Goal: Task Accomplishment & Management: Manage account settings

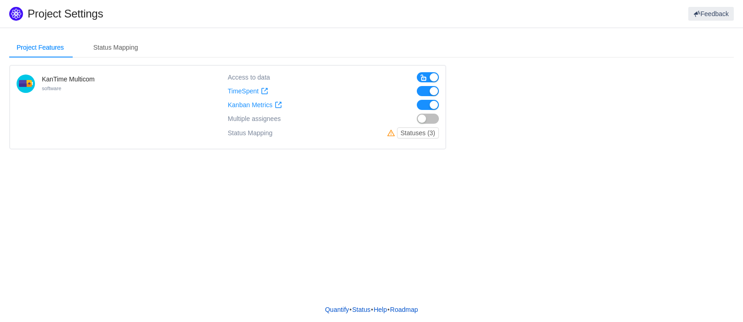
click at [430, 121] on button "button" at bounding box center [428, 119] width 22 height 10
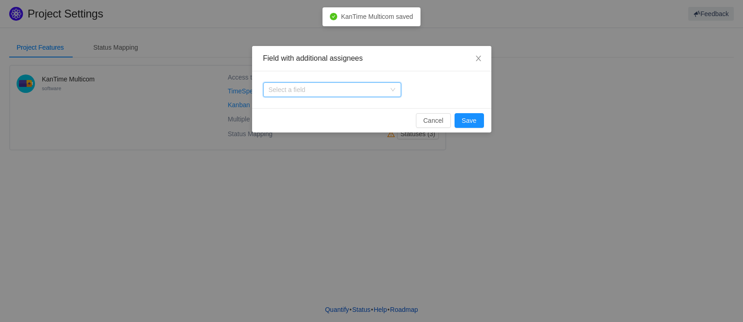
click at [382, 94] on div "Select a field" at bounding box center [329, 90] width 121 height 14
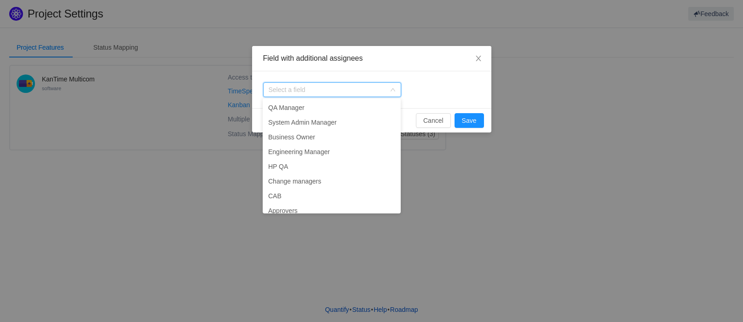
scroll to position [344, 0]
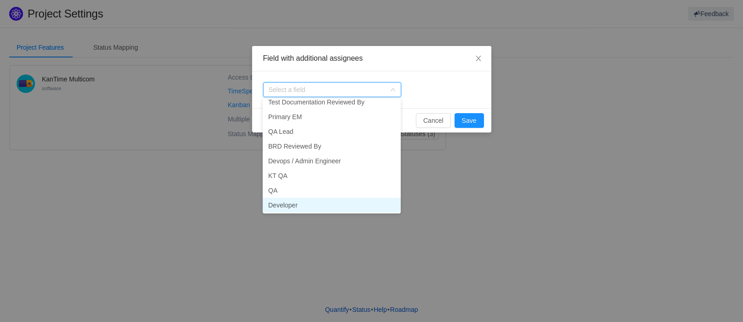
click at [315, 202] on li "Developer" at bounding box center [332, 205] width 138 height 15
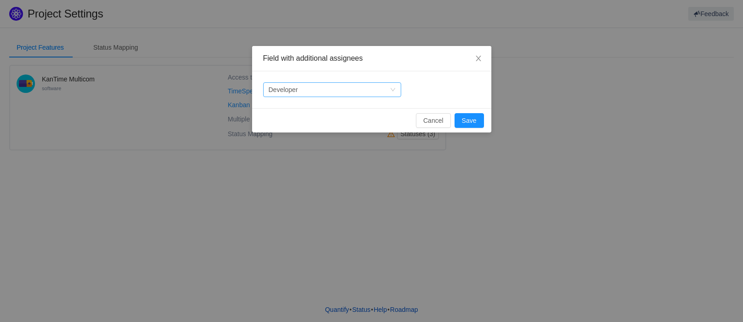
click at [394, 90] on icon "icon: down" at bounding box center [393, 90] width 6 height 6
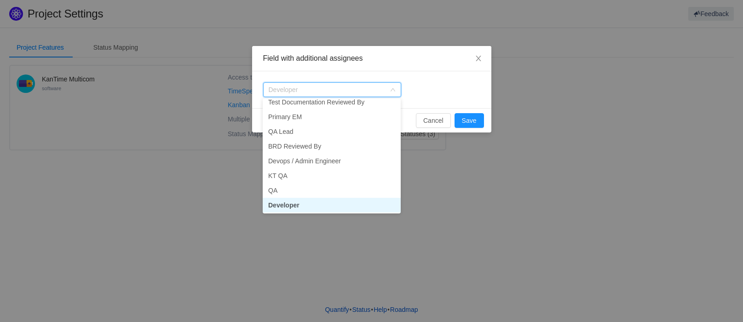
click at [450, 92] on div "Select a field Developer" at bounding box center [371, 89] width 239 height 37
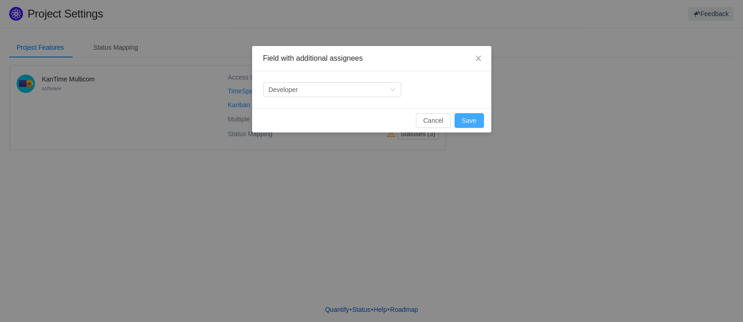
click at [469, 118] on button "Save" at bounding box center [469, 120] width 29 height 15
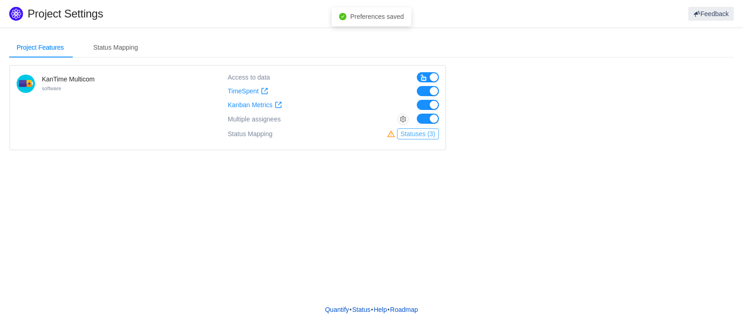
click at [420, 135] on button "Statuses (3)" at bounding box center [418, 133] width 42 height 11
